Goal: Transaction & Acquisition: Subscribe to service/newsletter

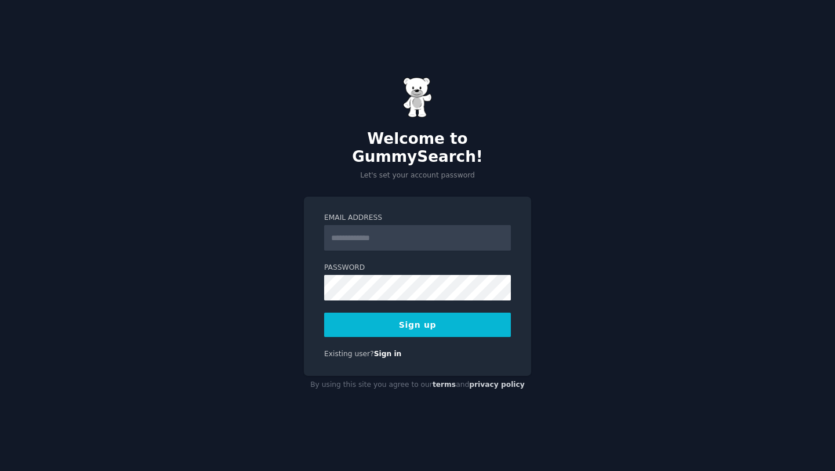
click at [374, 235] on input "Email Address" at bounding box center [417, 238] width 187 height 26
type input "**********"
click at [433, 318] on button "Sign up" at bounding box center [417, 325] width 187 height 24
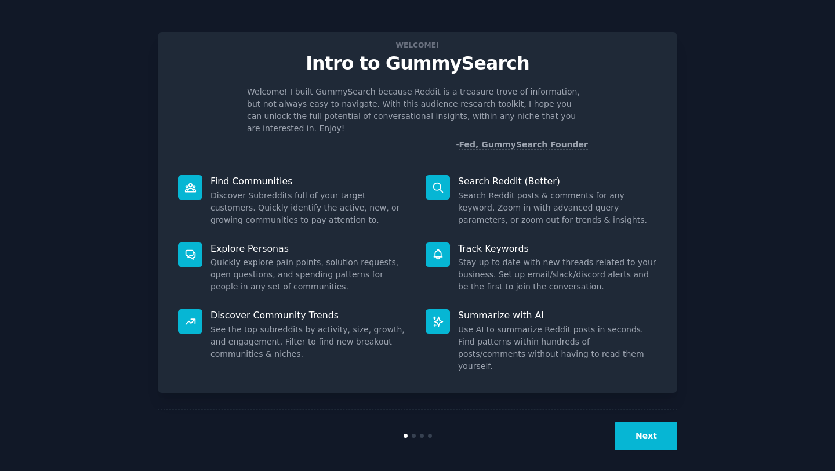
click at [661, 436] on button "Next" at bounding box center [646, 436] width 62 height 28
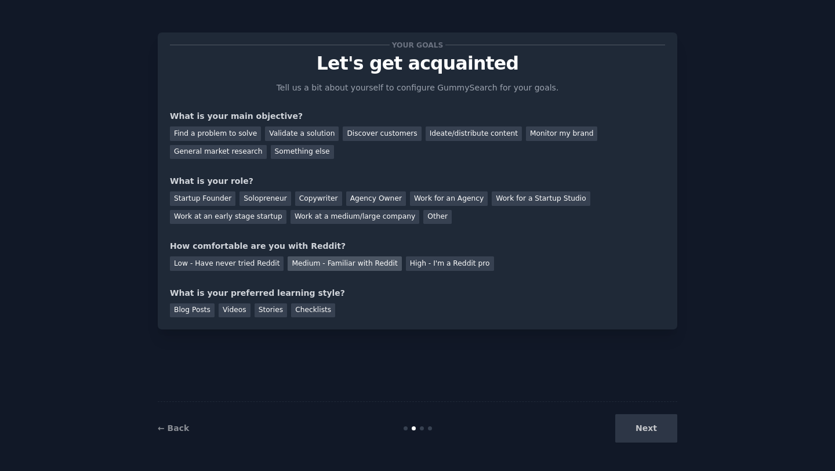
click at [344, 262] on div "Medium - Familiar with Reddit" at bounding box center [345, 263] width 114 height 14
click at [199, 307] on div "Blog Posts" at bounding box center [192, 310] width 45 height 14
click at [229, 312] on div "Videos" at bounding box center [235, 310] width 32 height 14
click at [202, 312] on div "Blog Posts" at bounding box center [192, 310] width 45 height 14
click at [201, 203] on div "Startup Founder" at bounding box center [203, 198] width 66 height 14
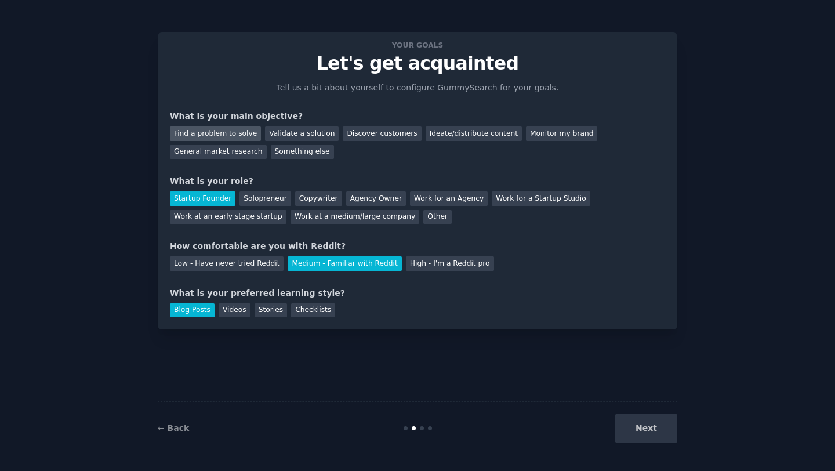
click at [199, 137] on div "Find a problem to solve" at bounding box center [215, 133] width 91 height 14
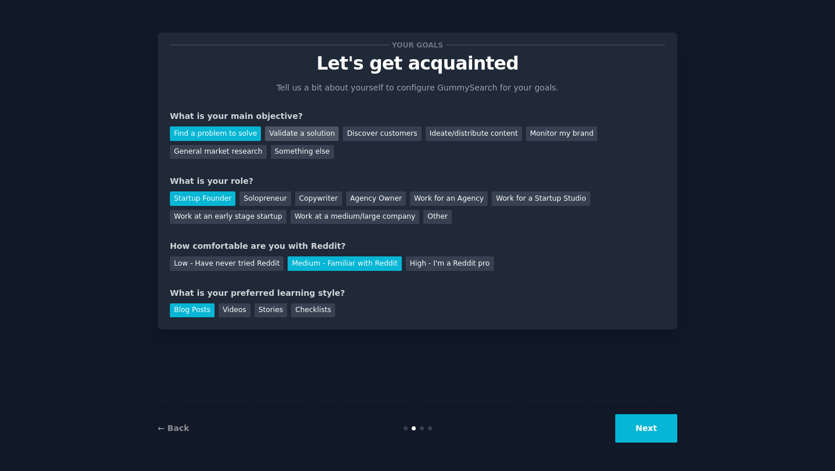
click at [286, 135] on div "Validate a solution" at bounding box center [302, 133] width 74 height 14
click at [215, 135] on div "Find a problem to solve" at bounding box center [215, 133] width 91 height 14
click at [629, 431] on button "Next" at bounding box center [646, 428] width 62 height 28
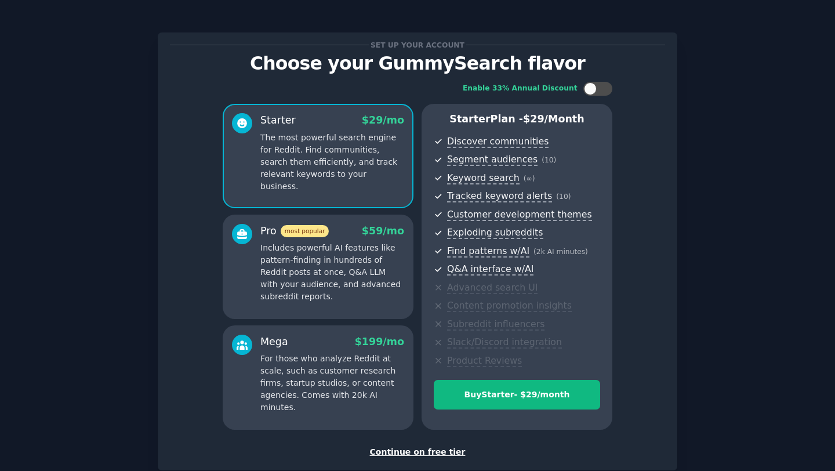
click at [440, 454] on div "Continue on free tier" at bounding box center [417, 452] width 495 height 12
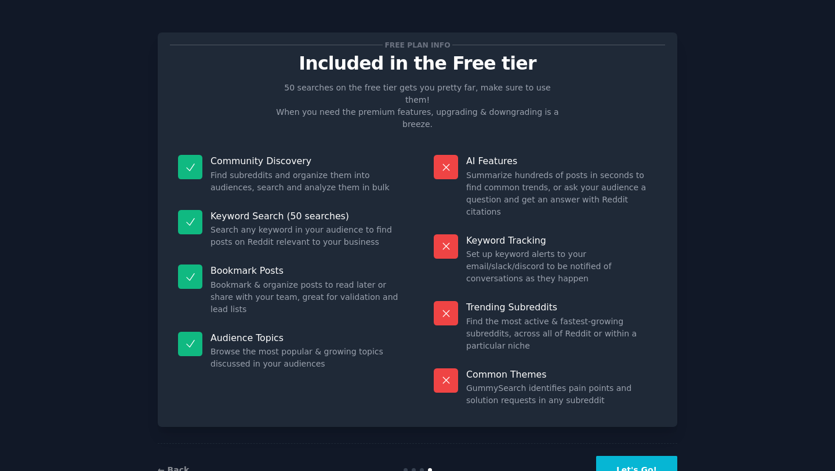
click at [656, 456] on button "Let's Go!" at bounding box center [636, 470] width 81 height 28
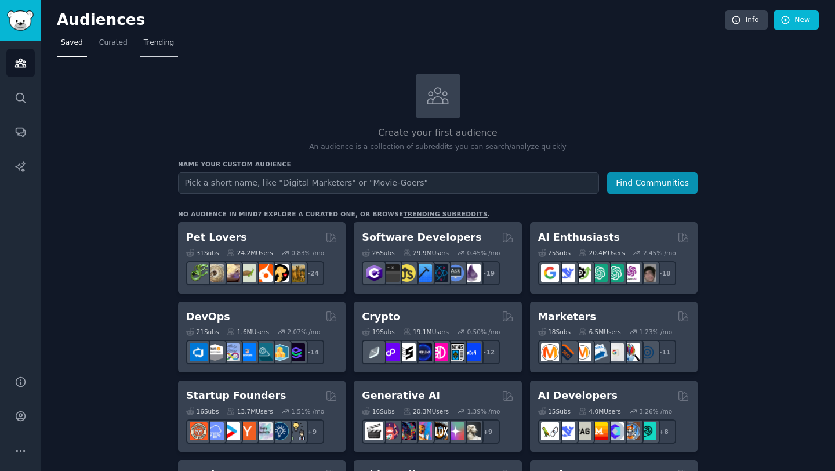
click at [173, 41] on link "Trending" at bounding box center [159, 46] width 38 height 24
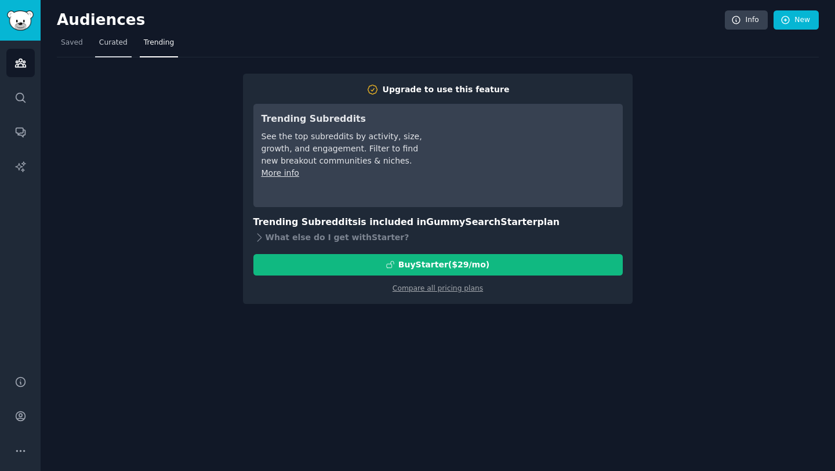
click at [115, 46] on span "Curated" at bounding box center [113, 43] width 28 height 10
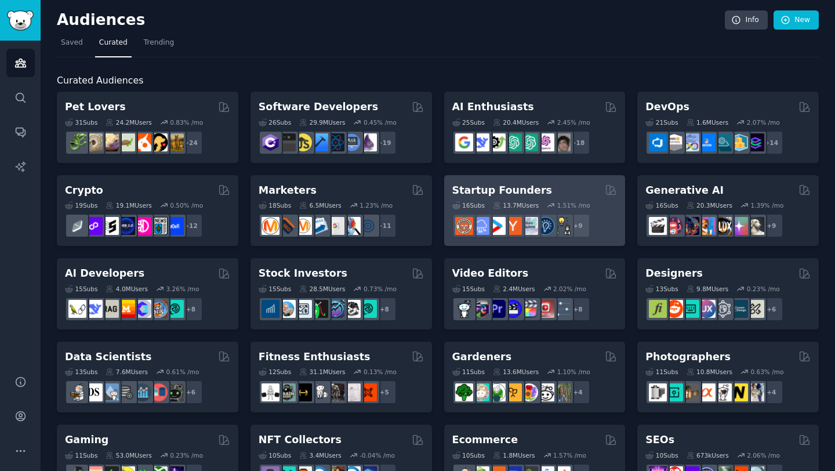
click at [545, 185] on div "Startup Founders" at bounding box center [534, 190] width 165 height 14
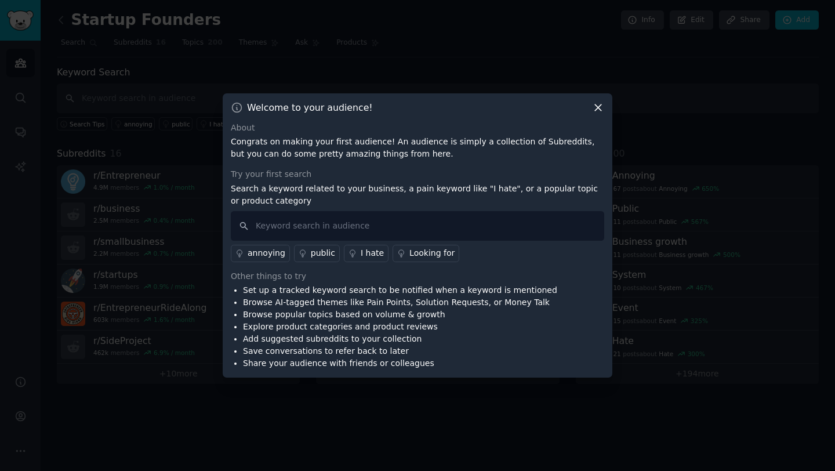
click at [596, 106] on icon at bounding box center [598, 107] width 12 height 12
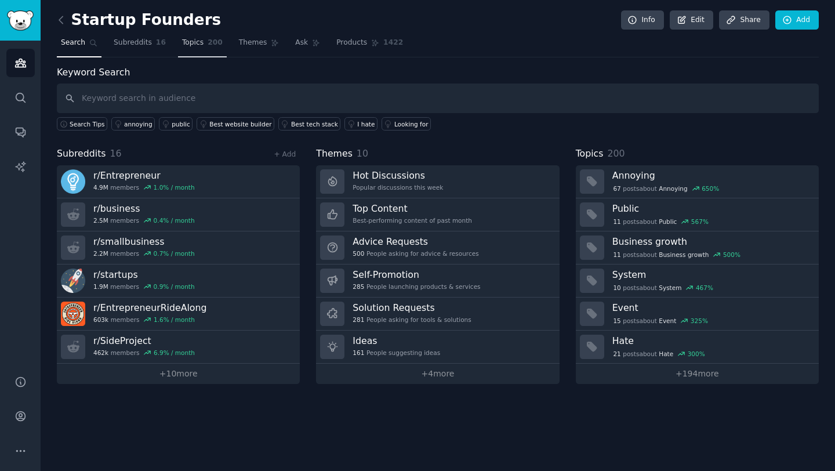
click at [190, 48] on link "Topics 200" at bounding box center [202, 46] width 49 height 24
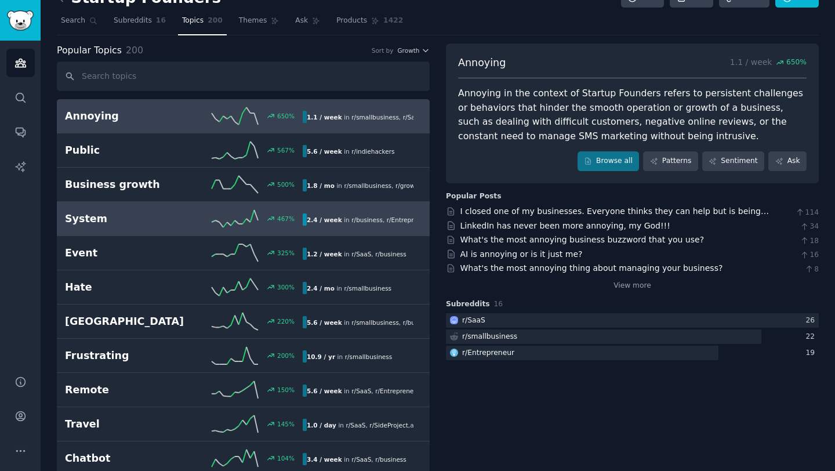
scroll to position [13, 0]
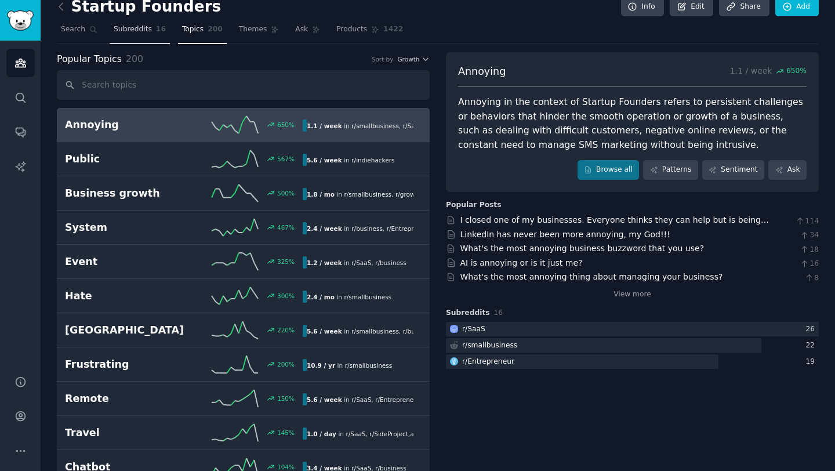
click at [144, 34] on span "Subreddits" at bounding box center [133, 29] width 38 height 10
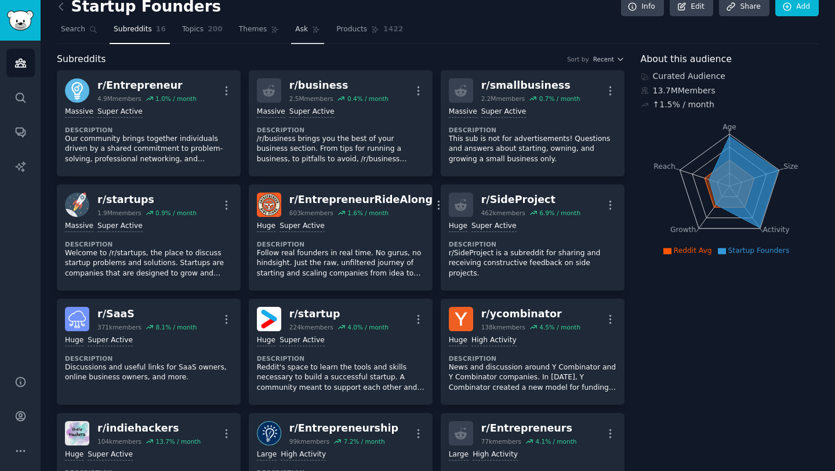
click at [295, 34] on span "Ask" at bounding box center [301, 29] width 13 height 10
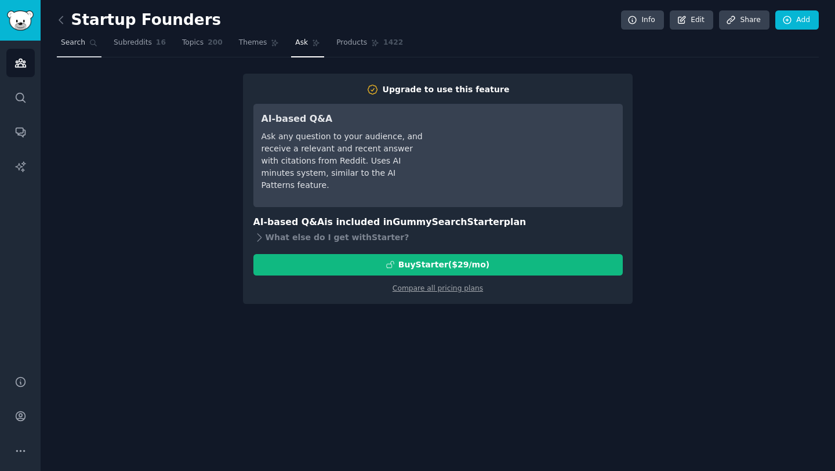
click at [79, 42] on span "Search" at bounding box center [73, 43] width 24 height 10
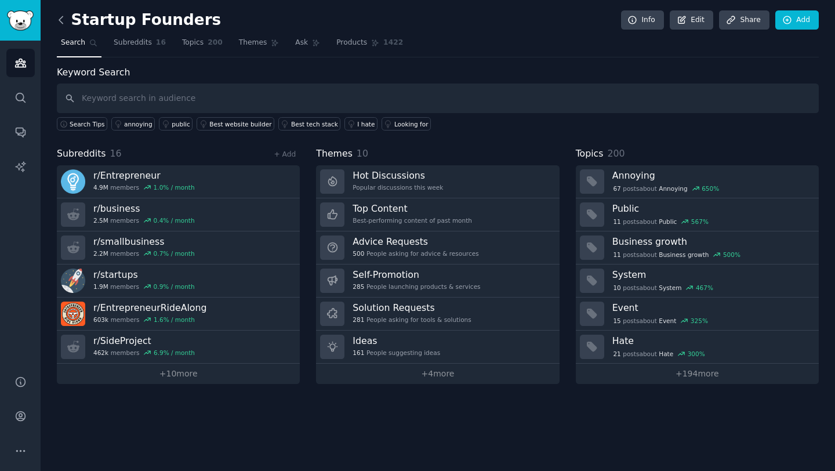
click at [60, 17] on icon at bounding box center [61, 20] width 12 height 12
